Goal: Book appointment/travel/reservation

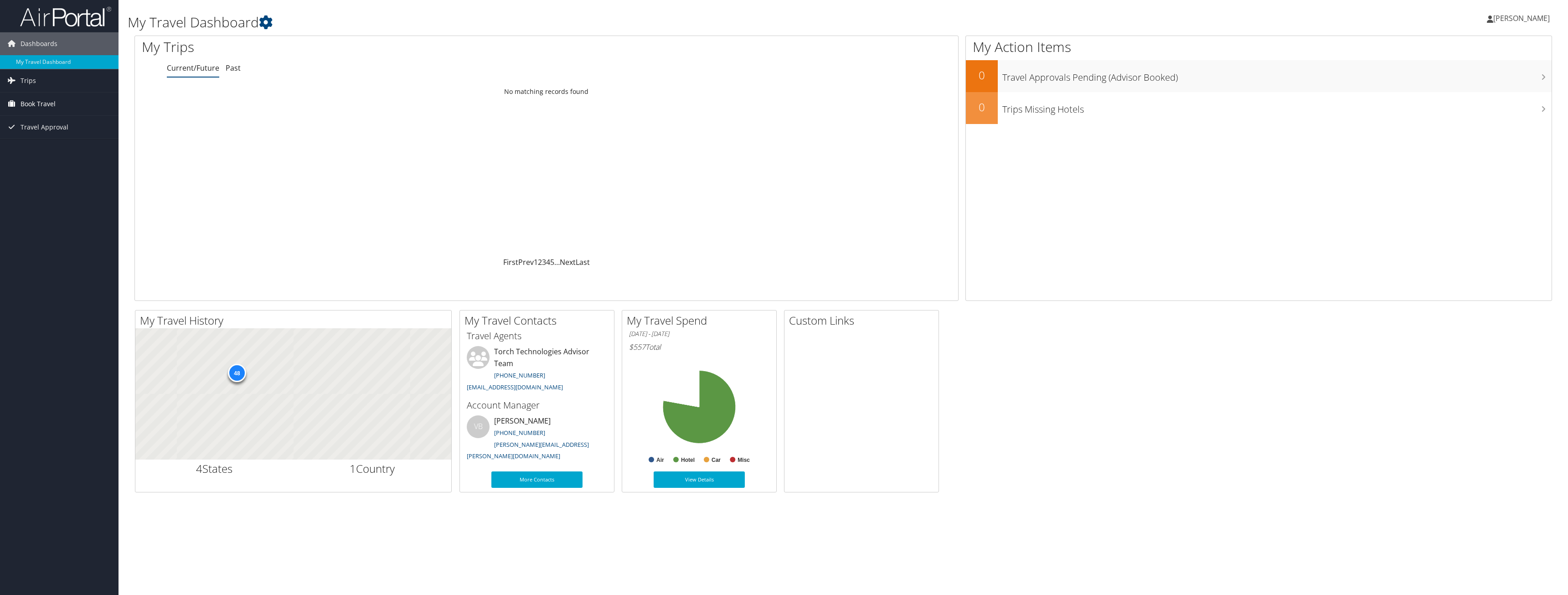
click at [42, 104] on span "Book Travel" at bounding box center [38, 104] width 35 height 23
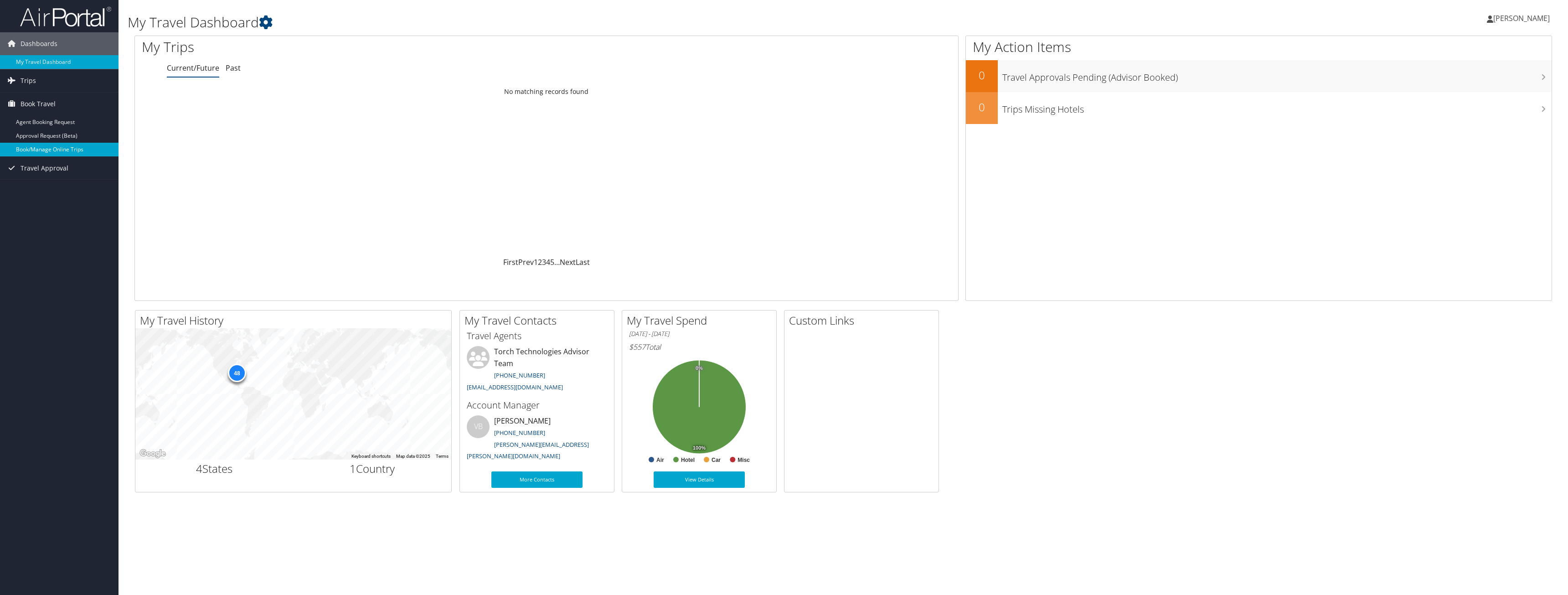
click at [33, 148] on link "Book/Manage Online Trips" at bounding box center [59, 149] width 119 height 14
